Goal: Information Seeking & Learning: Learn about a topic

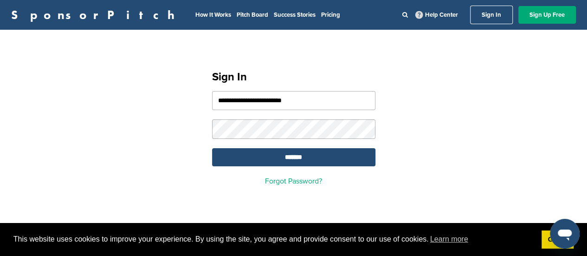
type input "**********"
click at [239, 149] on input "*******" at bounding box center [293, 157] width 163 height 18
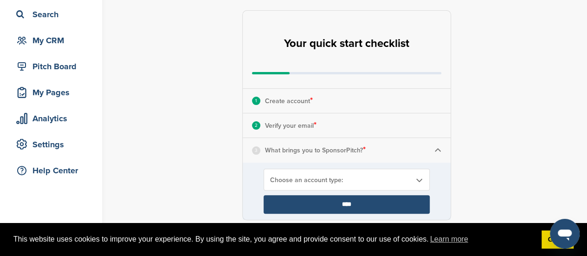
scroll to position [63, 0]
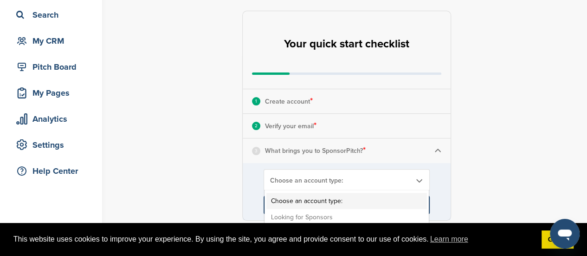
click at [421, 180] on b at bounding box center [419, 180] width 8 height 8
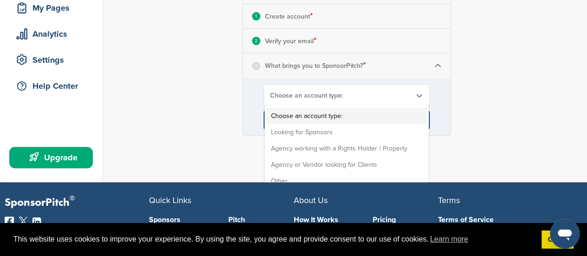
scroll to position [147, 0]
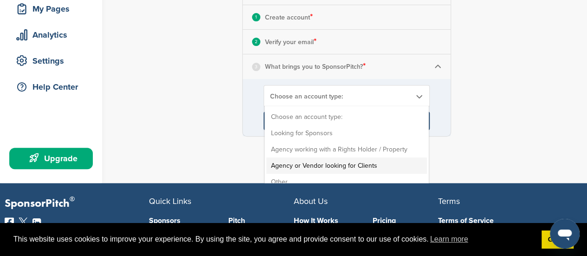
click at [316, 162] on li "Agency or Vendor looking for Clients" at bounding box center [346, 165] width 161 height 16
click at [418, 95] on b at bounding box center [419, 96] width 8 height 8
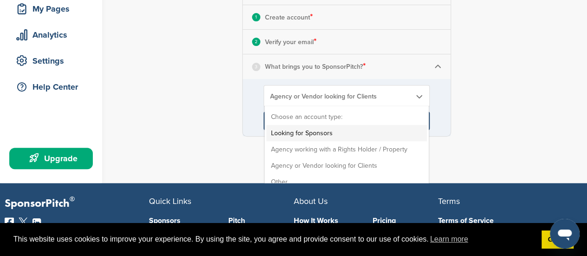
click at [355, 134] on li "Looking for Sponsors" at bounding box center [346, 133] width 161 height 16
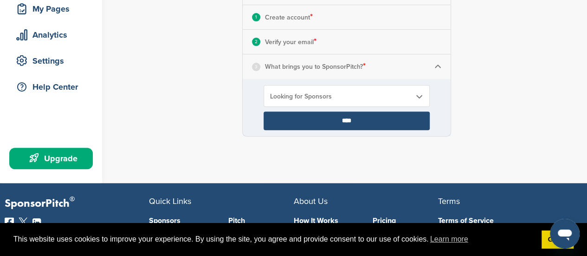
click at [354, 119] on input "****" at bounding box center [347, 120] width 166 height 19
click at [348, 122] on input "****" at bounding box center [347, 120] width 166 height 19
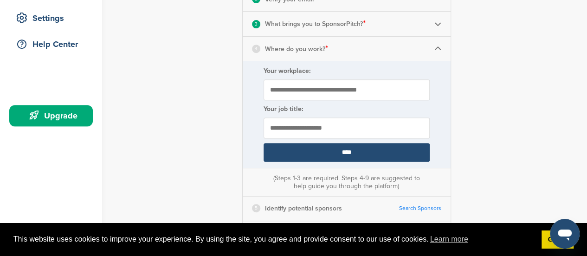
scroll to position [193, 0]
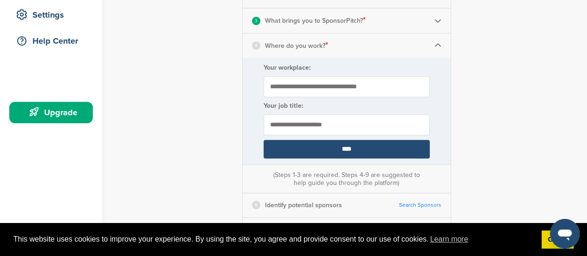
click at [435, 21] on img at bounding box center [437, 20] width 7 height 7
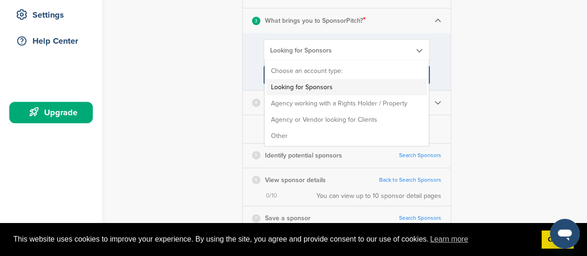
click at [381, 49] on span "Looking for Sponsors" at bounding box center [340, 50] width 141 height 8
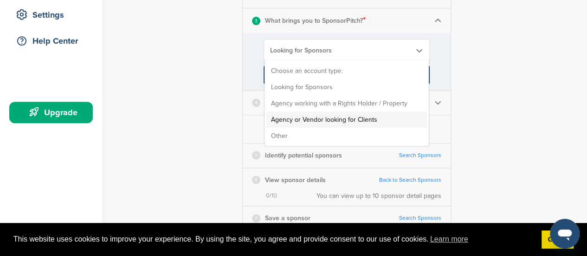
click at [379, 119] on li "Agency or Vendor looking for Clients" at bounding box center [346, 119] width 161 height 16
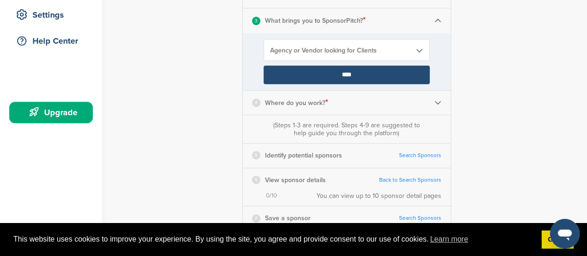
click at [410, 65] on input "****" at bounding box center [347, 74] width 166 height 19
click at [414, 75] on input "****" at bounding box center [347, 74] width 166 height 19
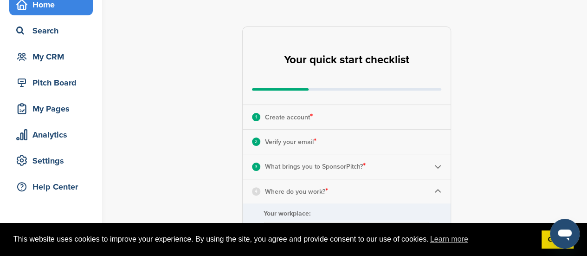
scroll to position [45, 0]
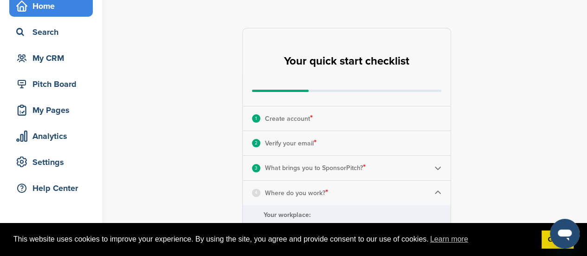
click at [66, 4] on div "Home" at bounding box center [53, 6] width 79 height 17
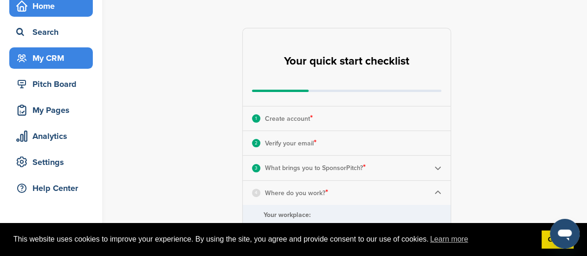
click at [55, 60] on div "My CRM" at bounding box center [53, 58] width 79 height 17
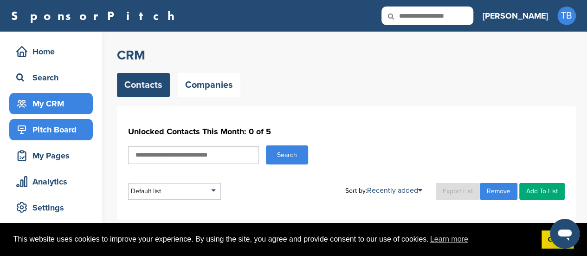
click at [59, 137] on div "Pitch Board" at bounding box center [53, 129] width 79 height 17
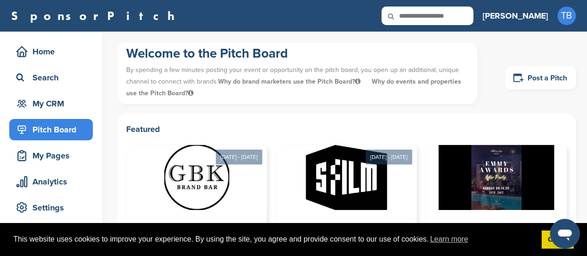
scroll to position [2, 0]
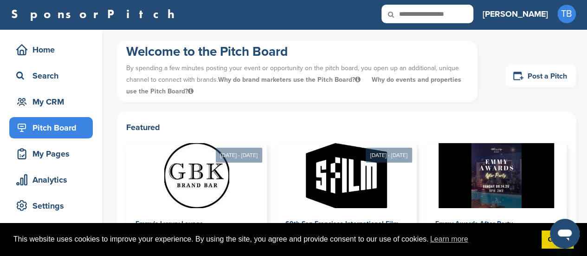
click at [570, 96] on div "Welcome to the Pitch Board By spending a few minutes posting your event or oppo…" at bounding box center [346, 76] width 459 height 71
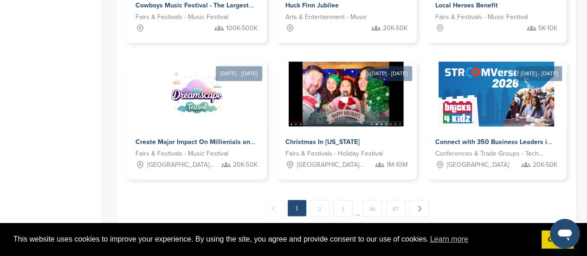
scroll to position [680, 0]
click at [227, 118] on img at bounding box center [196, 92] width 67 height 67
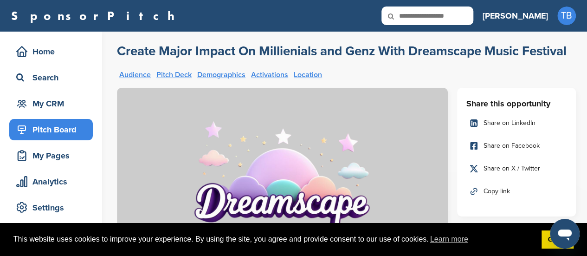
click at [318, 74] on link "Location" at bounding box center [308, 74] width 28 height 7
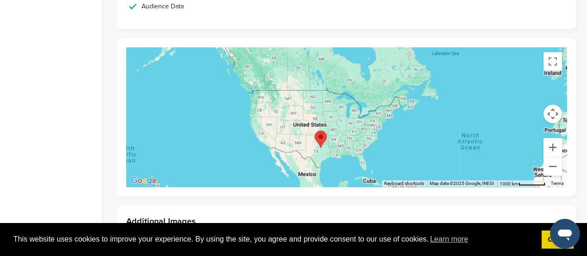
scroll to position [2010, 0]
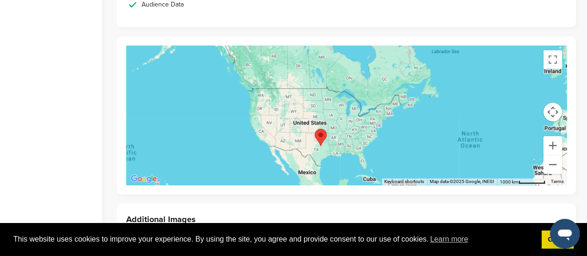
click at [375, 87] on div at bounding box center [346, 114] width 441 height 139
click at [381, 75] on div at bounding box center [346, 114] width 441 height 139
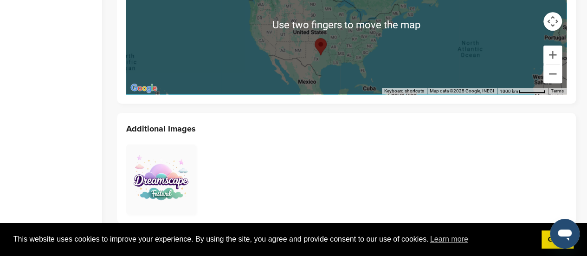
scroll to position [2101, 0]
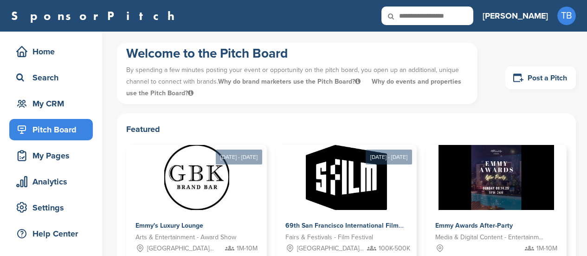
scroll to position [680, 0]
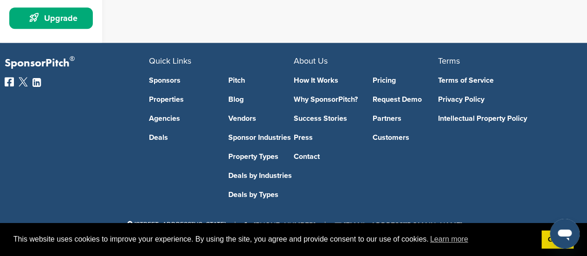
scroll to position [287, 0]
click at [271, 196] on link "Deals by Types" at bounding box center [260, 194] width 65 height 7
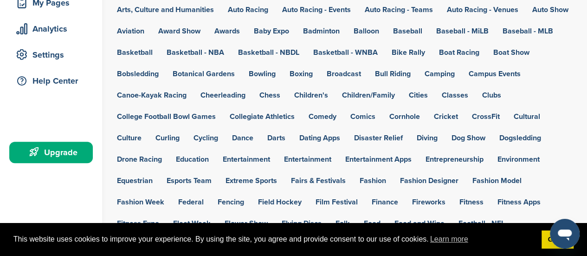
scroll to position [153, 0]
click at [442, 94] on link "Classes" at bounding box center [455, 94] width 26 height 7
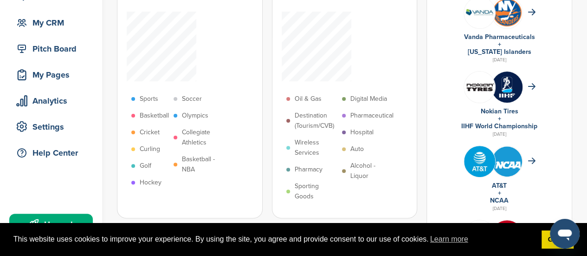
scroll to position [73, 0]
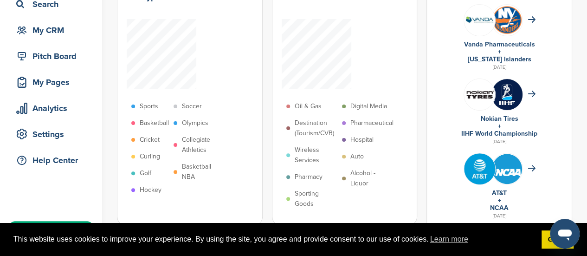
click at [361, 104] on p "Digital Media" at bounding box center [368, 106] width 37 height 10
click at [275, 143] on div "Recently active sponsor industries Oil & Gas Destination (Tourism/CVB) Wireless…" at bounding box center [345, 97] width 146 height 258
click at [358, 108] on p "Digital Media" at bounding box center [368, 106] width 37 height 10
